Goal: Task Accomplishment & Management: Use online tool/utility

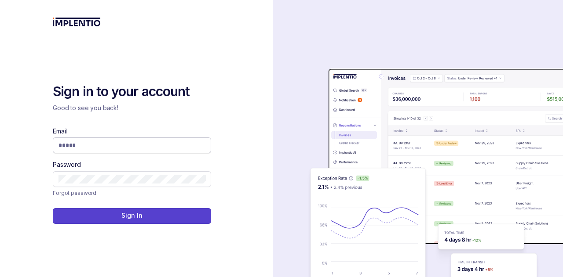
click at [139, 146] on input "Email" at bounding box center [131, 145] width 147 height 9
type input "**********"
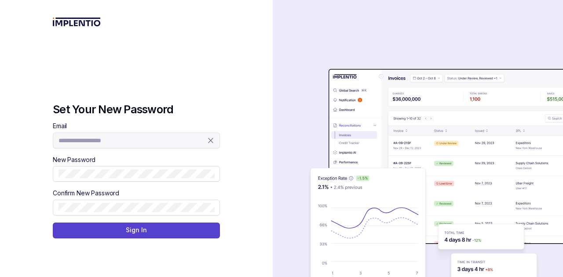
click at [144, 185] on div "**********" at bounding box center [136, 180] width 167 height 117
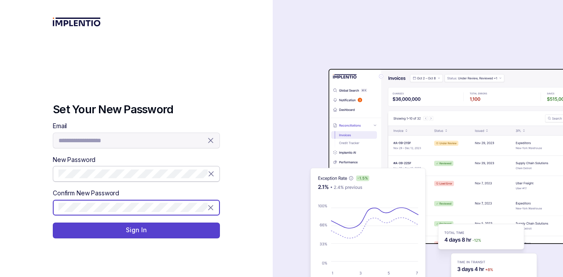
click at [53, 223] on button "Sign In" at bounding box center [136, 231] width 167 height 16
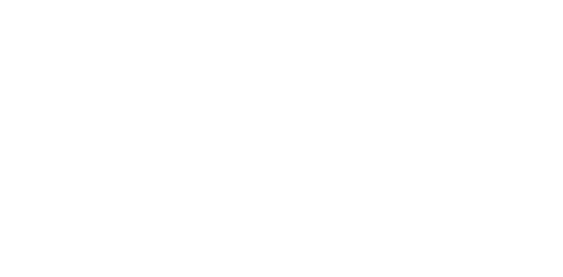
click at [124, 0] on html at bounding box center [281, 0] width 563 height 0
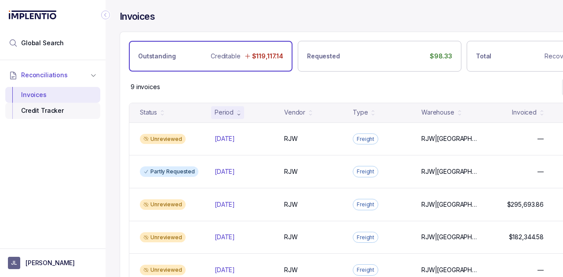
click at [41, 106] on div "Credit Tracker" at bounding box center [52, 111] width 81 height 16
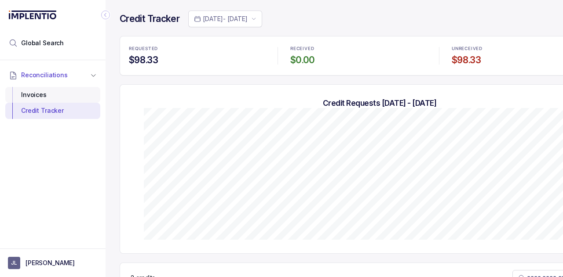
click at [40, 92] on div "Invoices" at bounding box center [52, 95] width 81 height 16
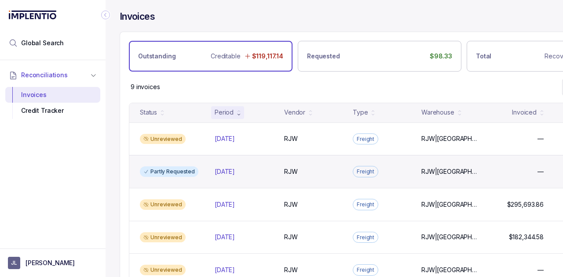
click at [167, 160] on div "Partly Requested [DATE] [DATE] RJW RJW Freight RJW|[GEOGRAPHIC_DATA] RJW|[GEOGR…" at bounding box center [379, 171] width 500 height 33
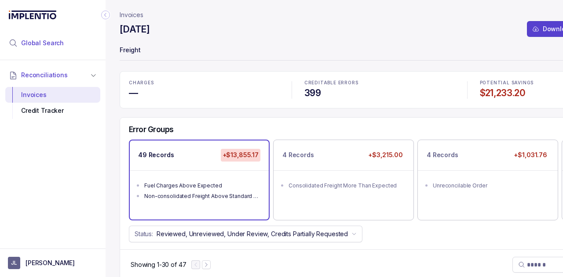
click at [53, 41] on span "Global Search" at bounding box center [42, 43] width 43 height 9
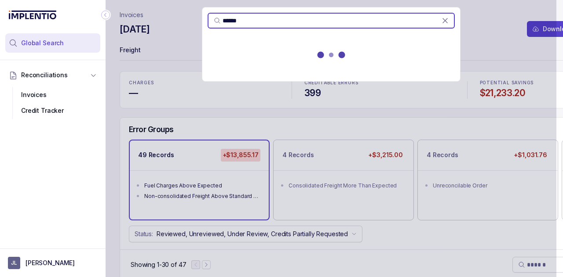
type input "******"
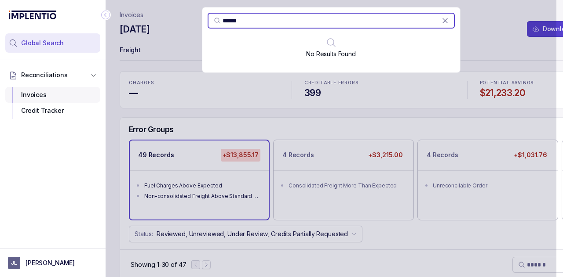
click at [59, 91] on div "Invoices" at bounding box center [52, 95] width 81 height 16
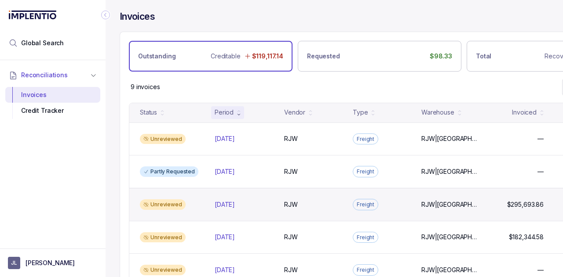
click at [166, 200] on div "Unreviewed" at bounding box center [163, 205] width 46 height 11
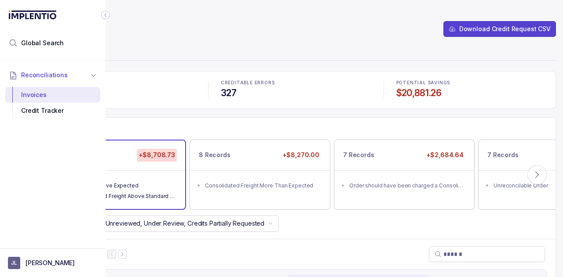
scroll to position [0, 90]
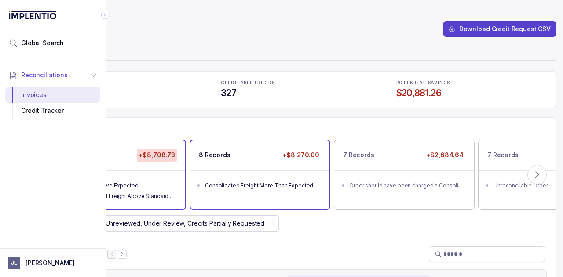
click at [246, 168] on div "8 Records +$8,270.00" at bounding box center [259, 155] width 139 height 29
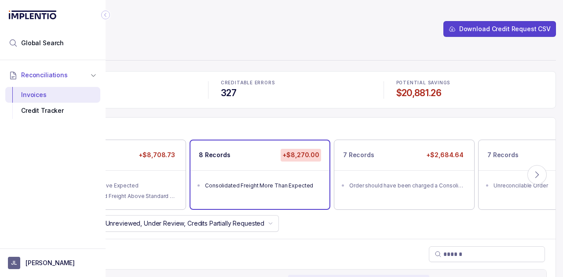
click at [228, 168] on div "8 Records +$8,270.00" at bounding box center [259, 155] width 139 height 29
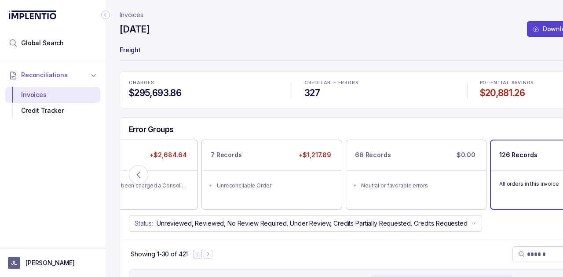
scroll to position [0, 0]
click at [140, 172] on icon at bounding box center [138, 175] width 9 height 9
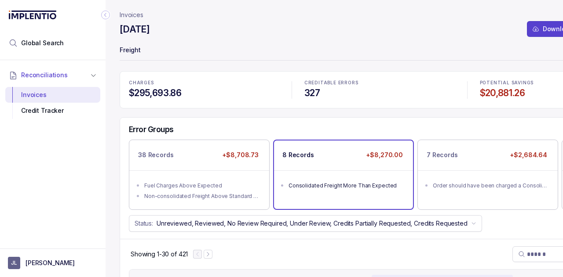
click at [340, 183] on div "Consolidated Freight More Than Expected" at bounding box center [345, 186] width 115 height 9
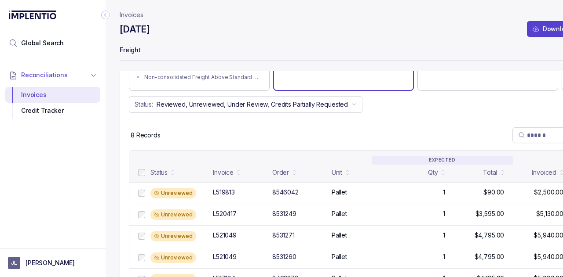
scroll to position [120, 0]
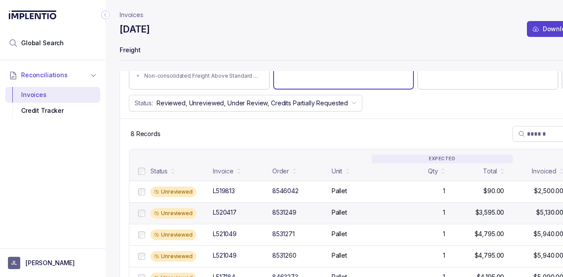
click at [225, 211] on div "L520417" at bounding box center [225, 212] width 24 height 9
